Goal: Task Accomplishment & Management: Use online tool/utility

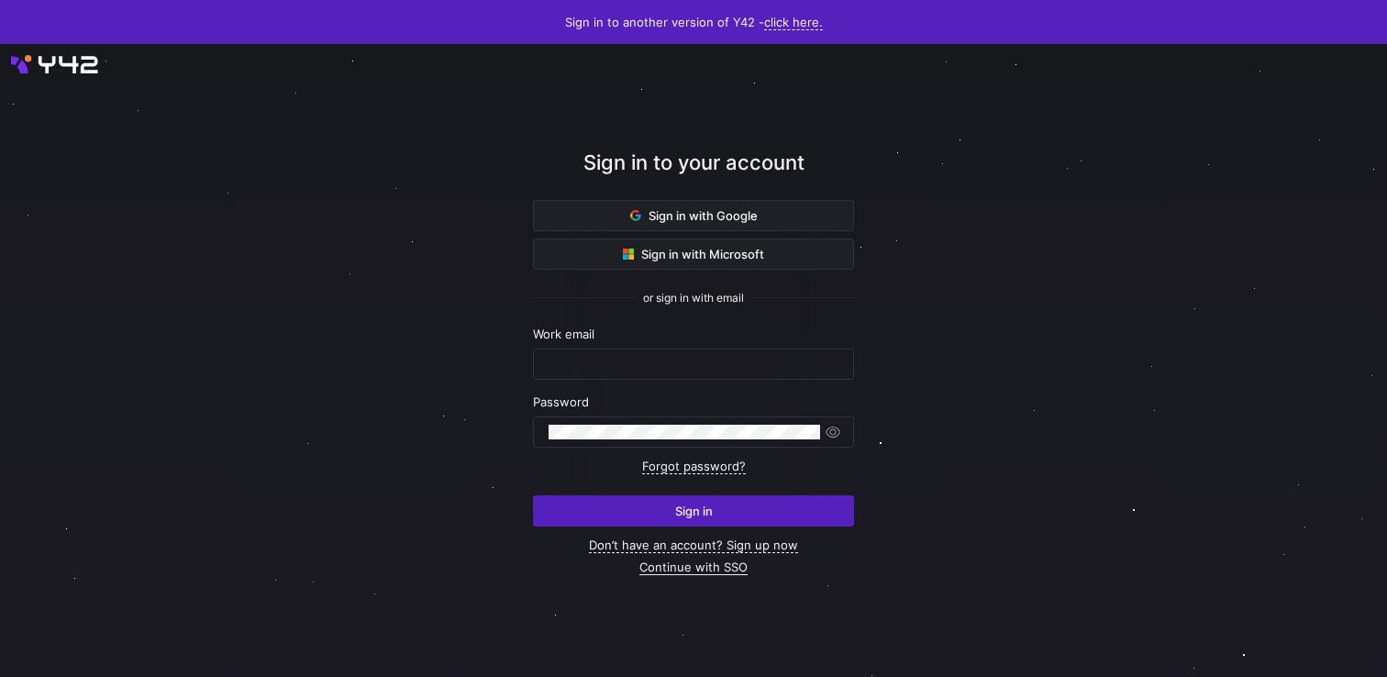
click at [711, 568] on link "Continue with SSO" at bounding box center [693, 568] width 108 height 16
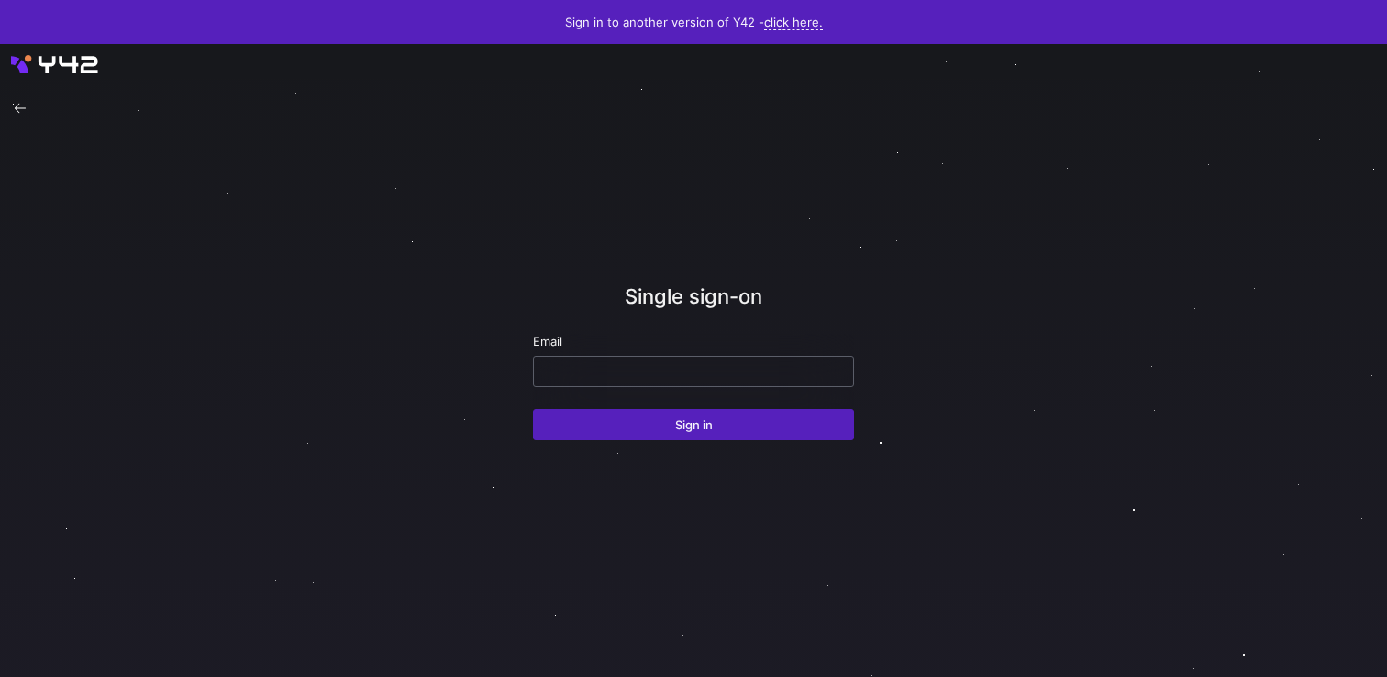
click at [664, 370] on input "email" at bounding box center [694, 371] width 290 height 15
paste input "co.com"
type input "ppatida2@cisco.com"
click at [695, 442] on div "Single sign-on Email ppatida2@cisco.com Sign in" at bounding box center [693, 360] width 321 height 530
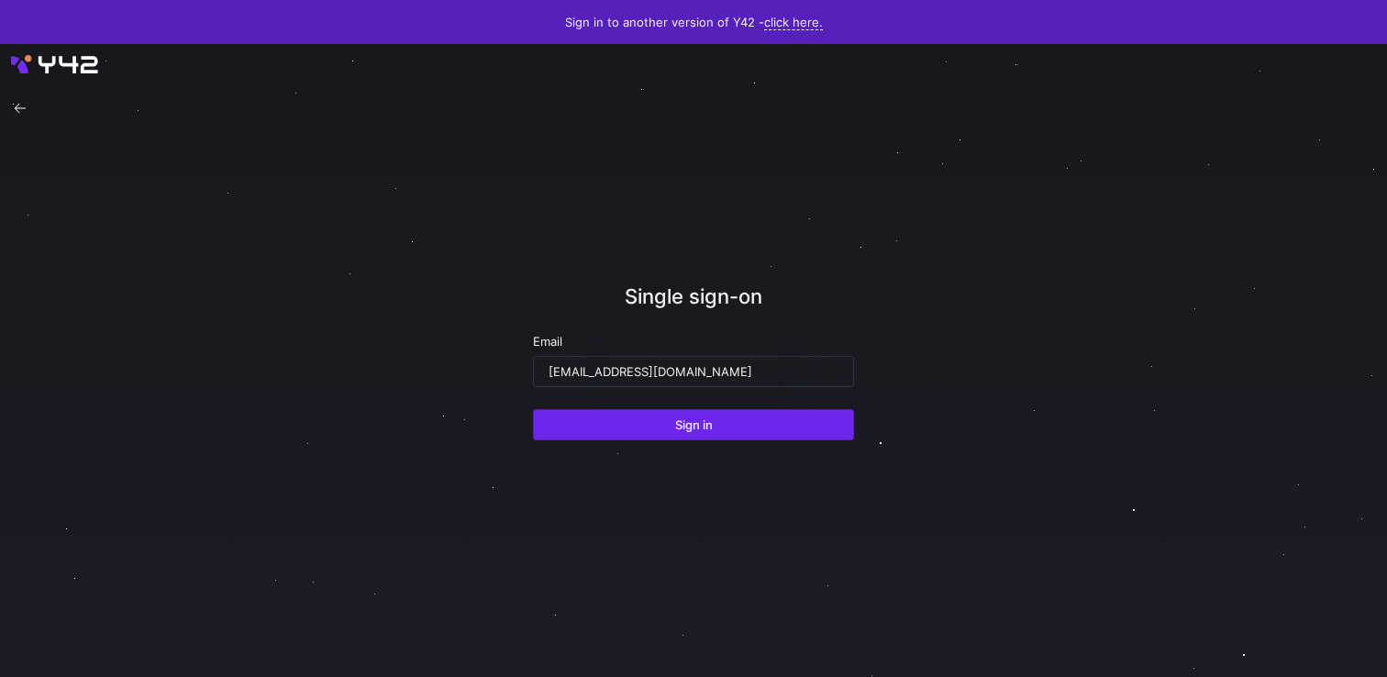
click at [703, 427] on span "Sign in" at bounding box center [694, 424] width 38 height 15
